Goal: Register for event/course

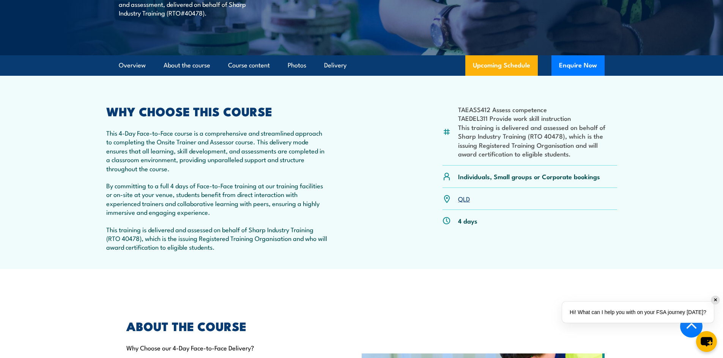
scroll to position [190, 0]
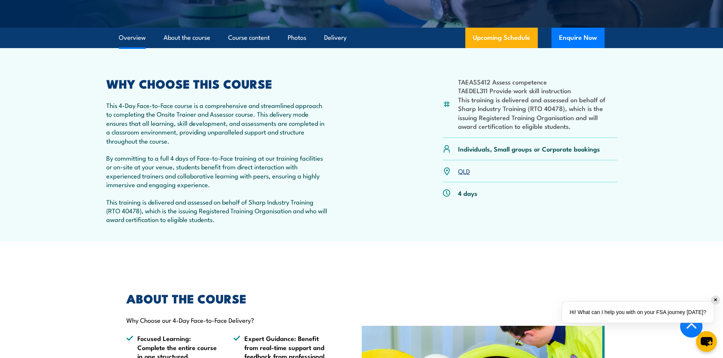
click at [465, 172] on link "QLD" at bounding box center [464, 171] width 12 height 9
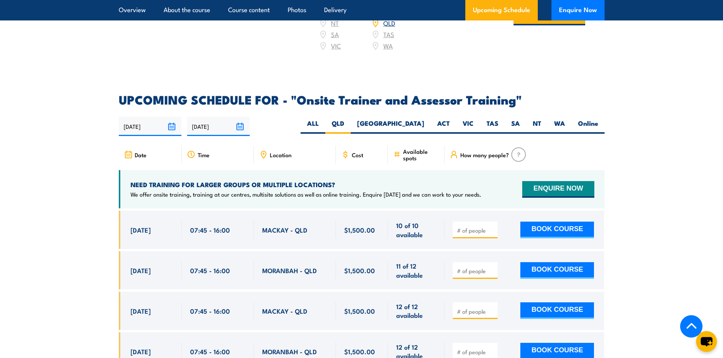
scroll to position [1287, 0]
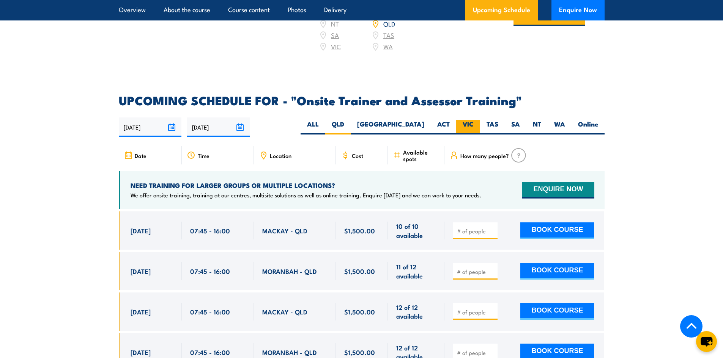
click at [467, 120] on label "VIC" at bounding box center [468, 127] width 24 height 15
click at [473, 120] on input "VIC" at bounding box center [475, 122] width 5 height 5
radio input "true"
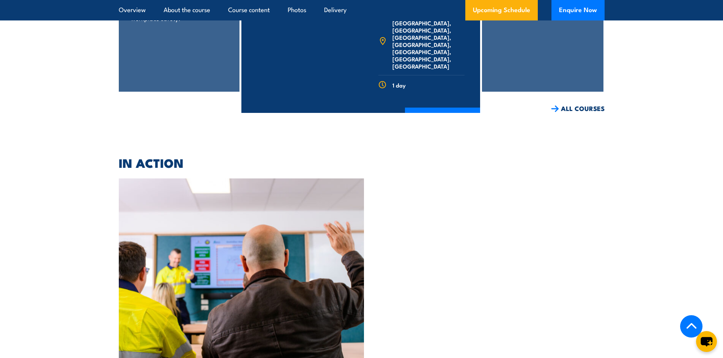
scroll to position [1560, 0]
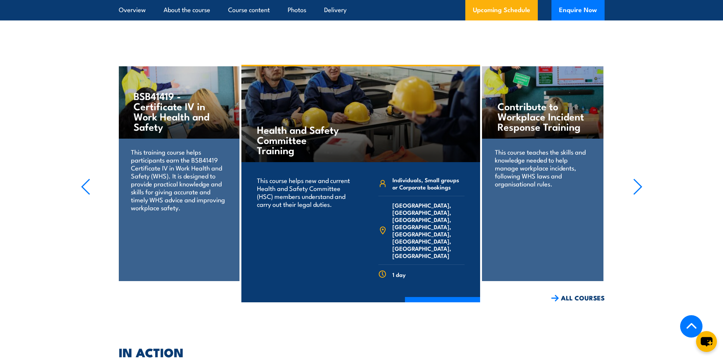
click at [636, 179] on icon "button" at bounding box center [637, 187] width 9 height 17
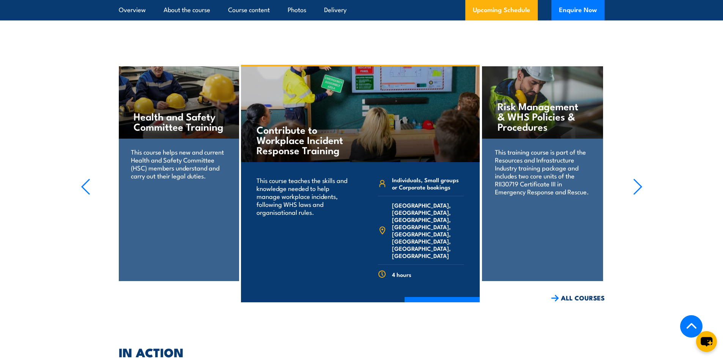
click at [635, 179] on icon "button" at bounding box center [637, 187] width 9 height 17
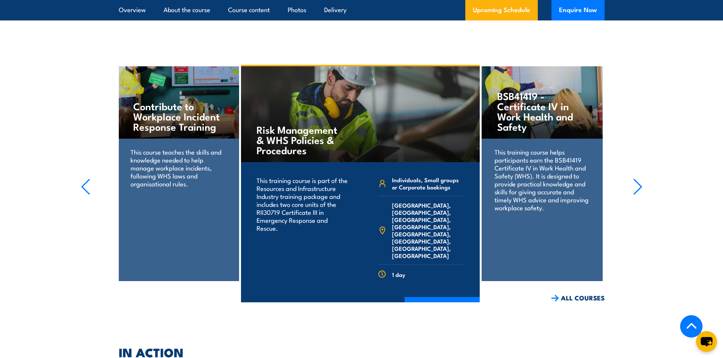
click at [635, 179] on icon "button" at bounding box center [637, 187] width 9 height 17
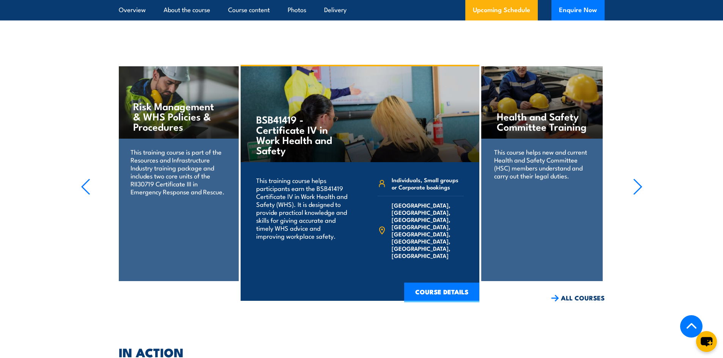
click at [635, 179] on icon "button" at bounding box center [637, 187] width 9 height 17
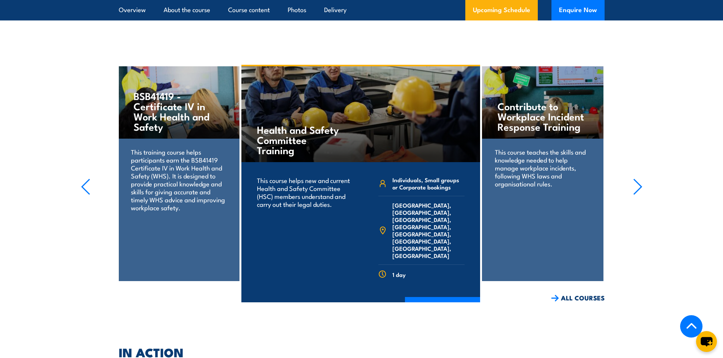
click at [635, 179] on icon "button" at bounding box center [637, 187] width 9 height 17
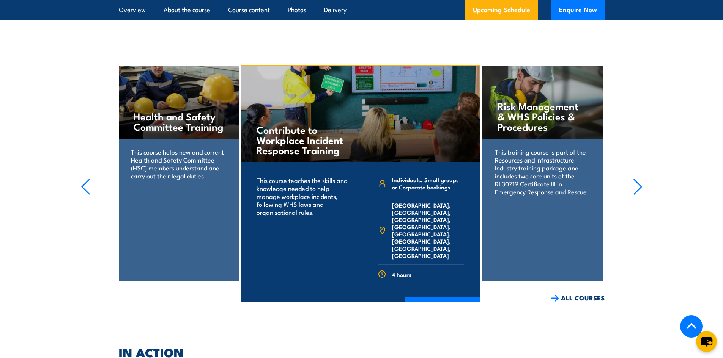
click at [635, 179] on icon "button" at bounding box center [637, 187] width 9 height 17
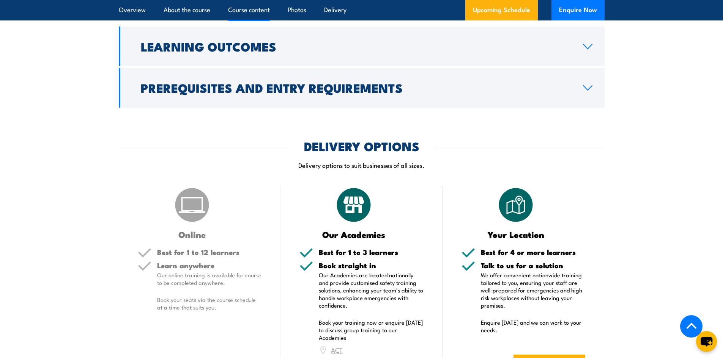
scroll to position [840, 0]
